Goal: Transaction & Acquisition: Purchase product/service

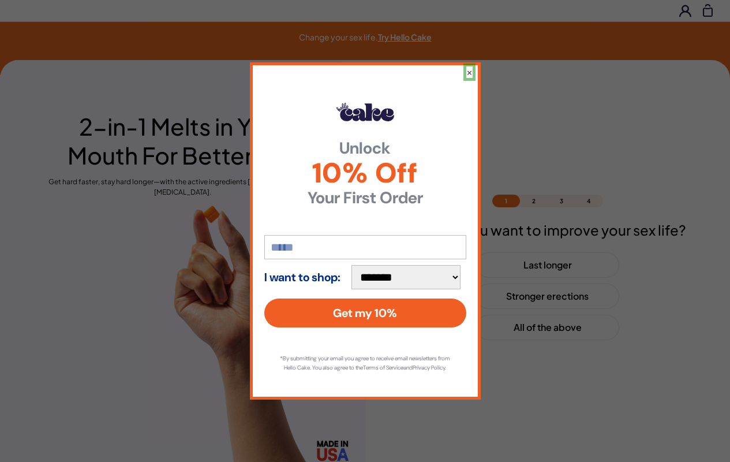
click at [469, 67] on button "×" at bounding box center [469, 72] width 6 height 12
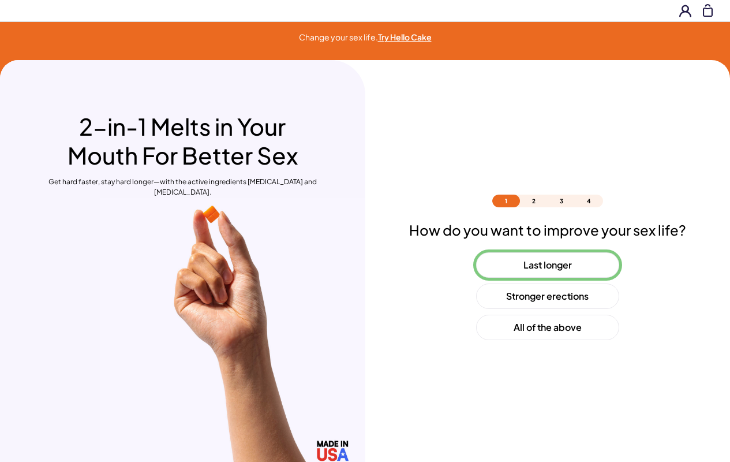
scroll to position [34, 0]
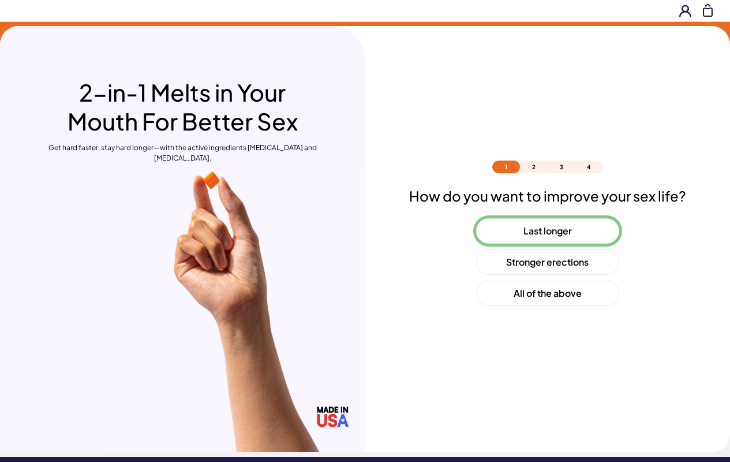
click at [547, 231] on button "Last longer" at bounding box center [547, 230] width 143 height 25
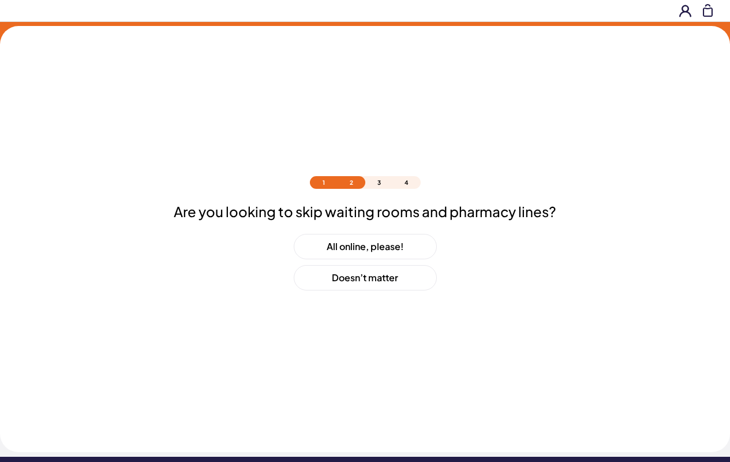
scroll to position [50, 0]
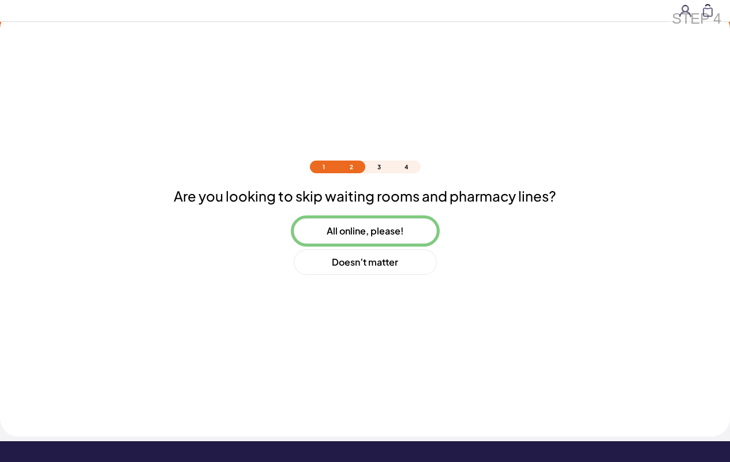
click at [365, 231] on button "All online, please!" at bounding box center [365, 230] width 143 height 25
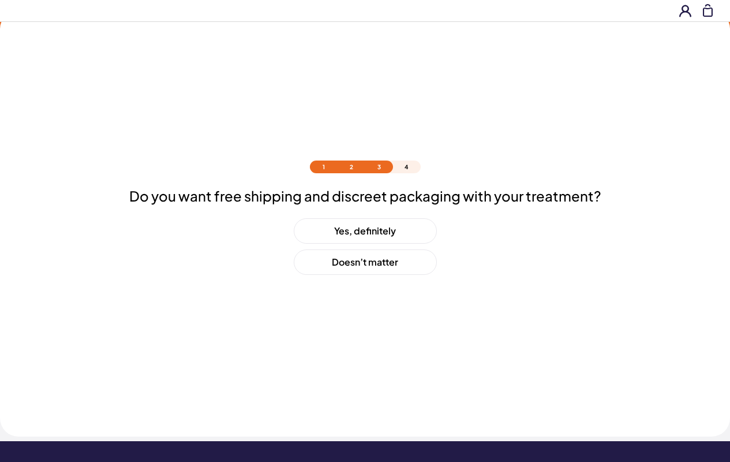
scroll to position [81, 0]
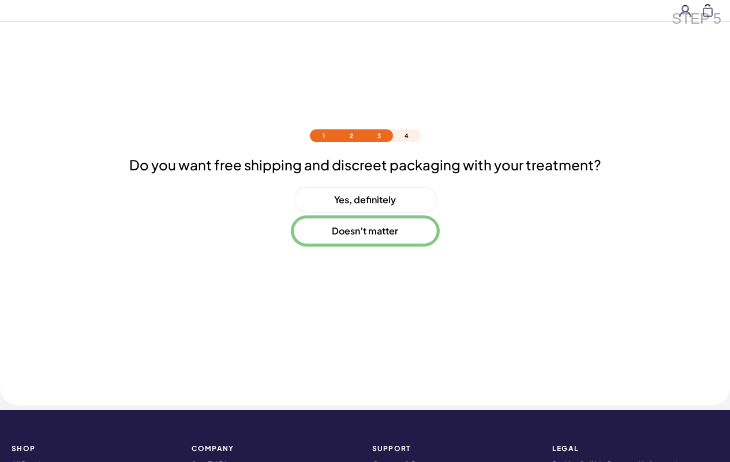
click at [365, 231] on button "Doesn’t matter" at bounding box center [365, 230] width 143 height 25
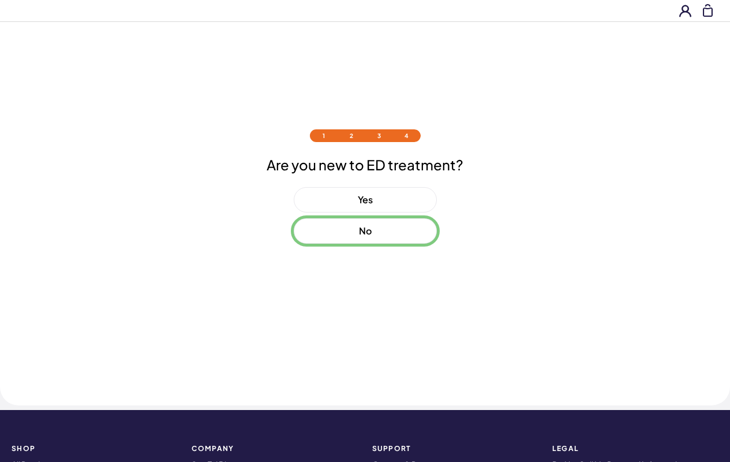
click at [365, 231] on button "No" at bounding box center [365, 230] width 143 height 25
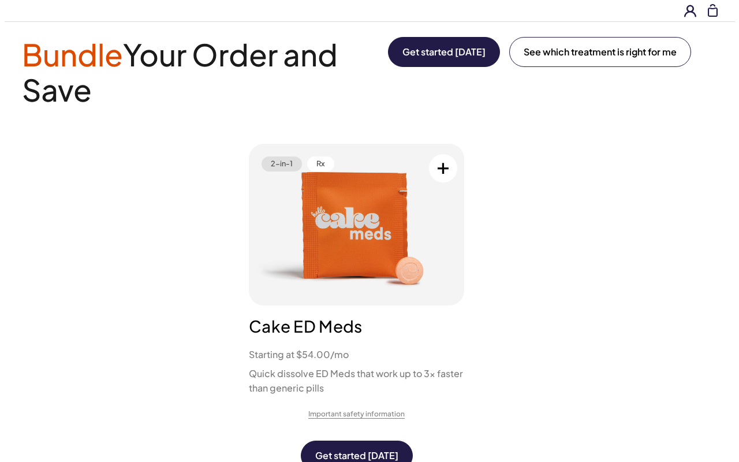
scroll to position [0, 0]
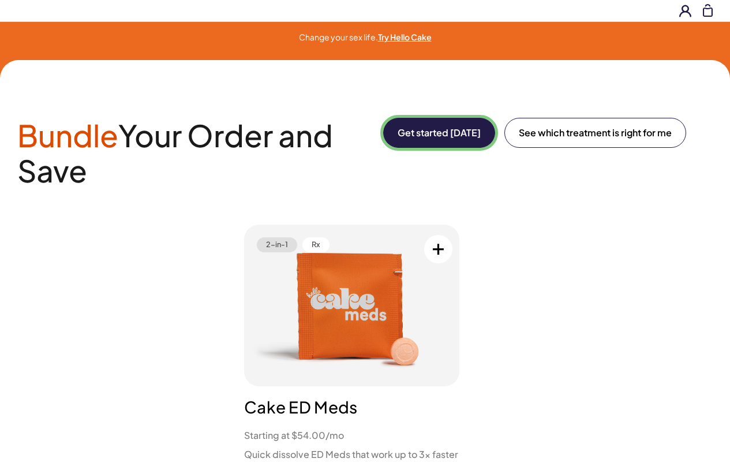
click at [437, 133] on button "Get started [DATE]" at bounding box center [439, 133] width 112 height 30
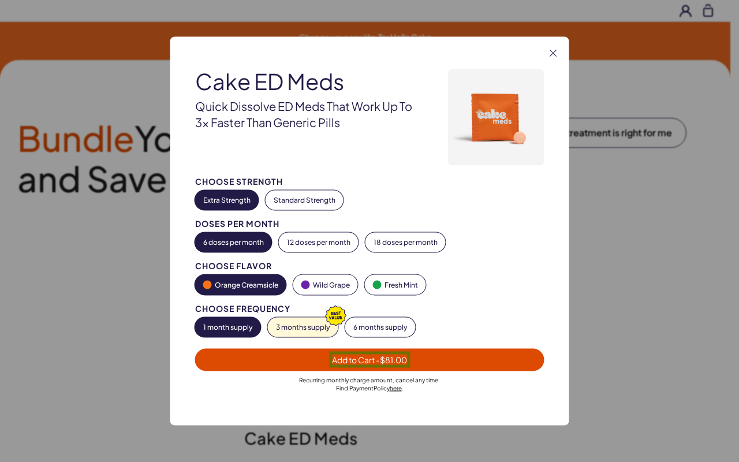
click at [369, 359] on span "Add to Cart - $81.00" at bounding box center [369, 359] width 75 height 10
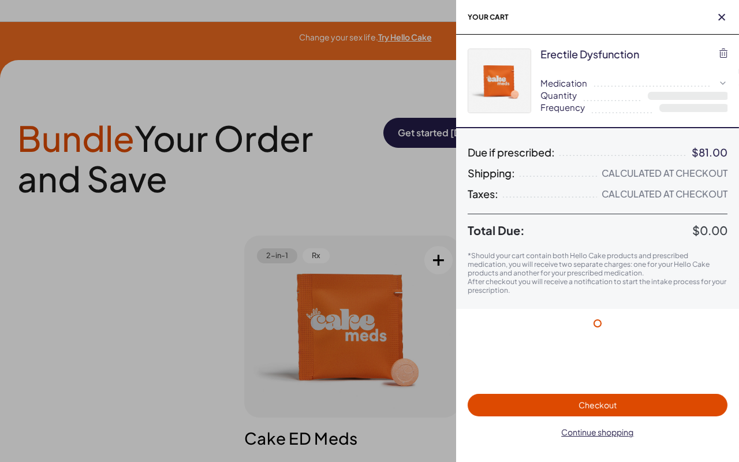
select select "*"
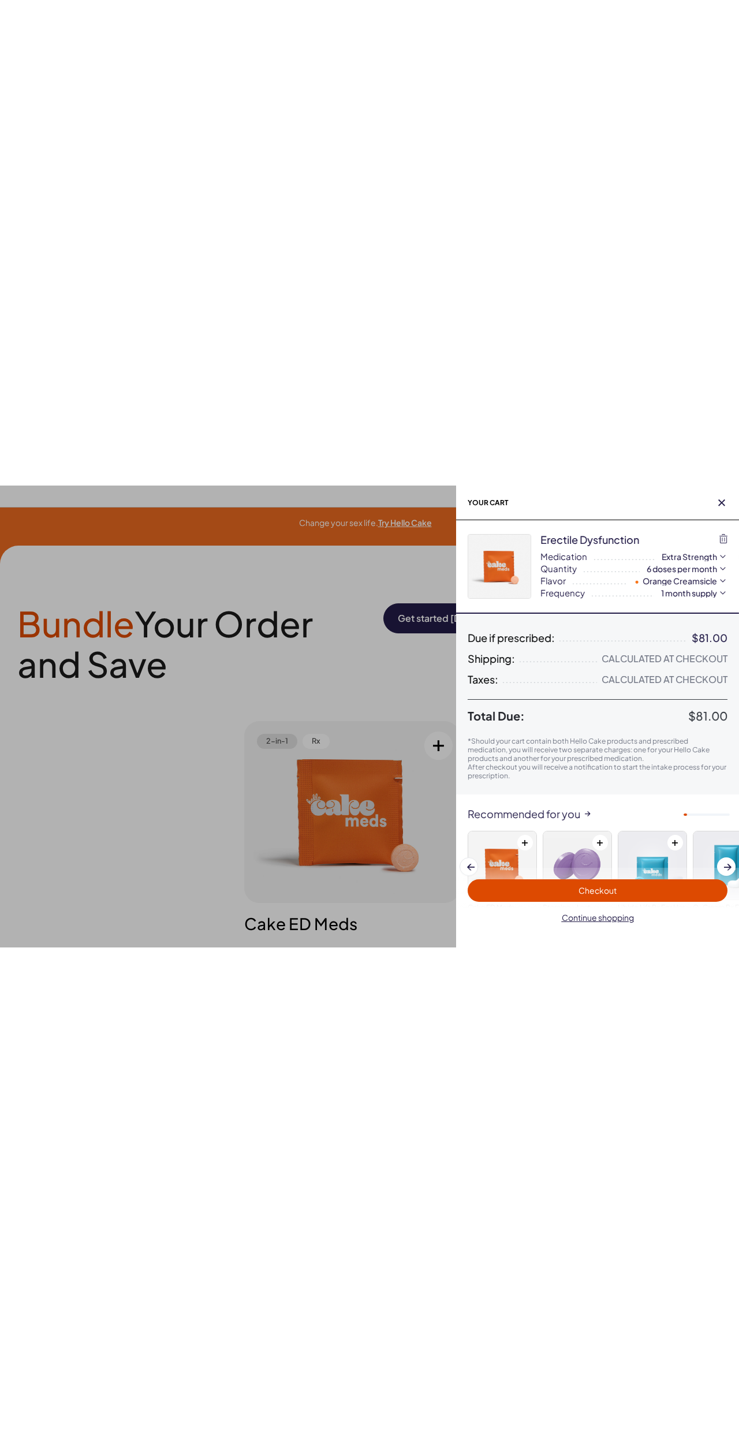
scroll to position [71, 0]
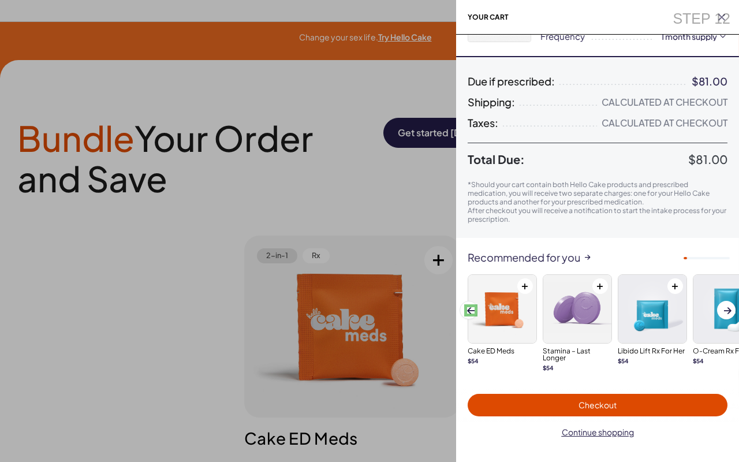
click at [470, 310] on span at bounding box center [471, 310] width 8 height 6
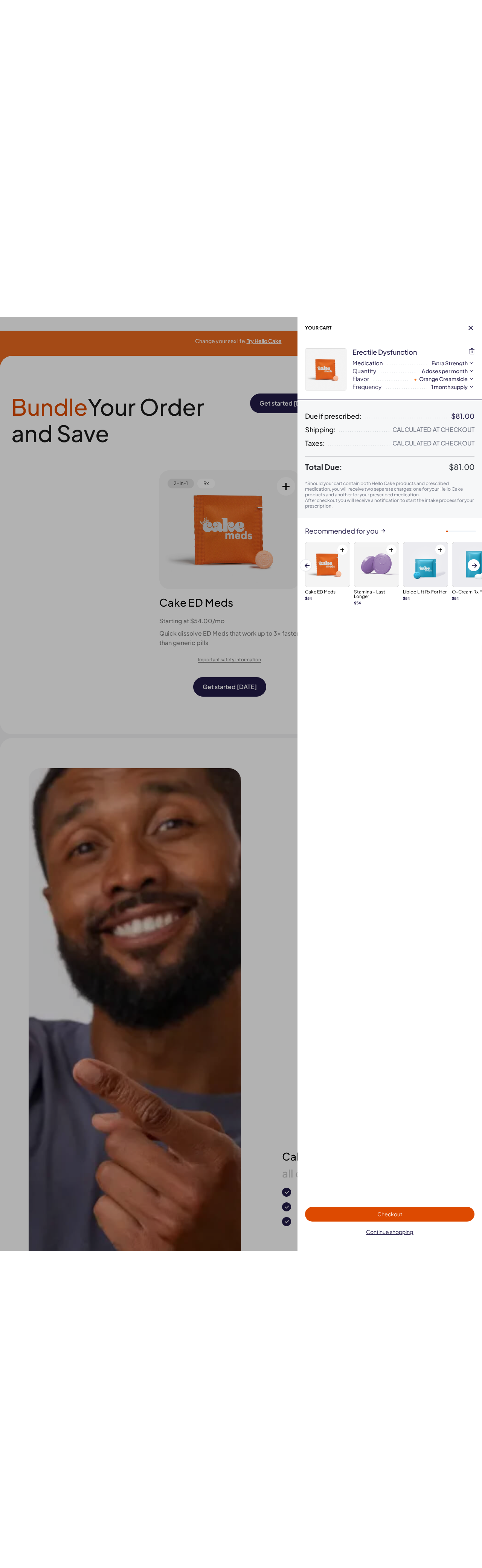
scroll to position [0, 0]
